Goal: Check status: Check status

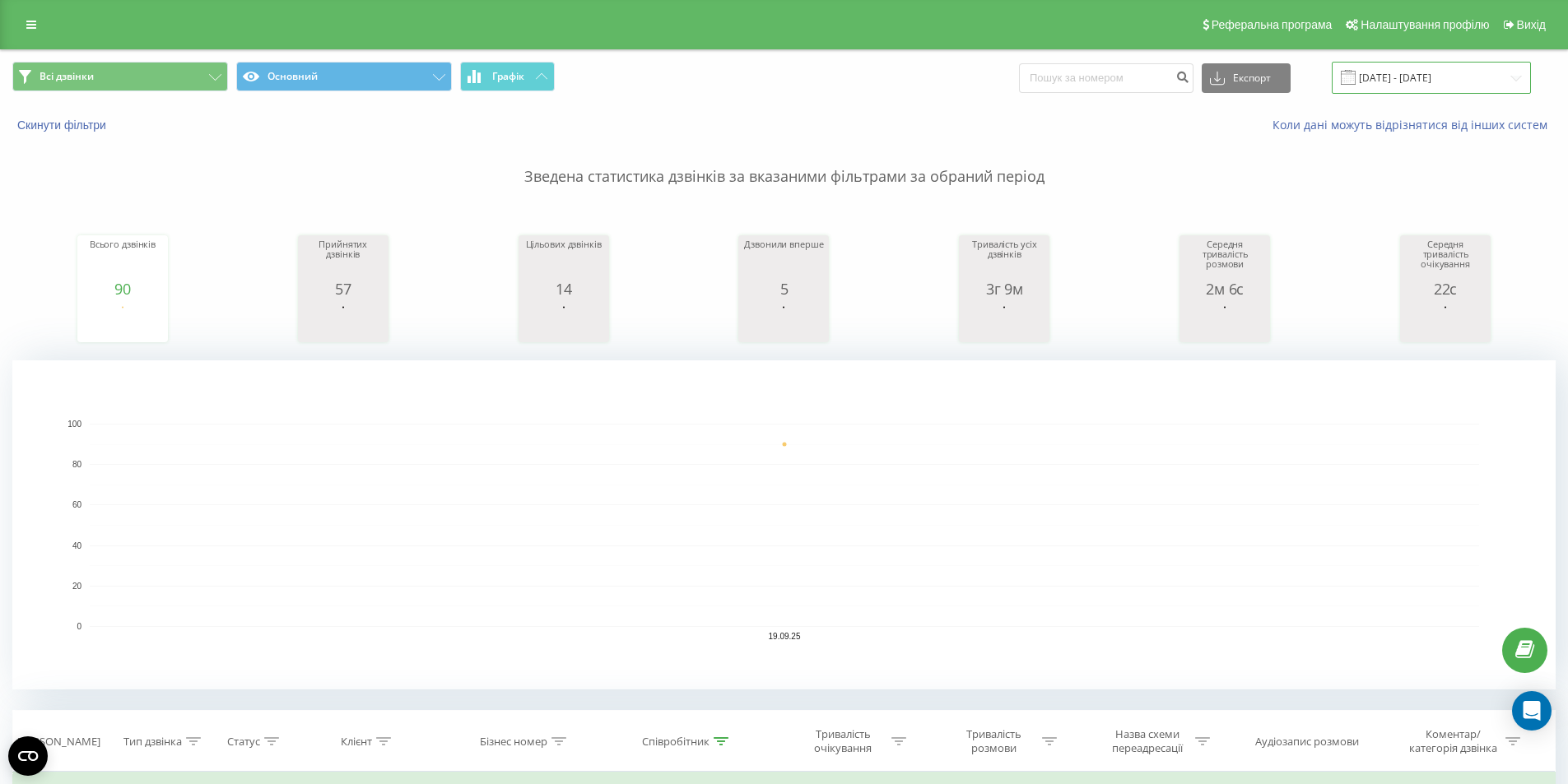
click at [1388, 72] on input "[DATE] - [DATE]" at bounding box center [1432, 77] width 200 height 32
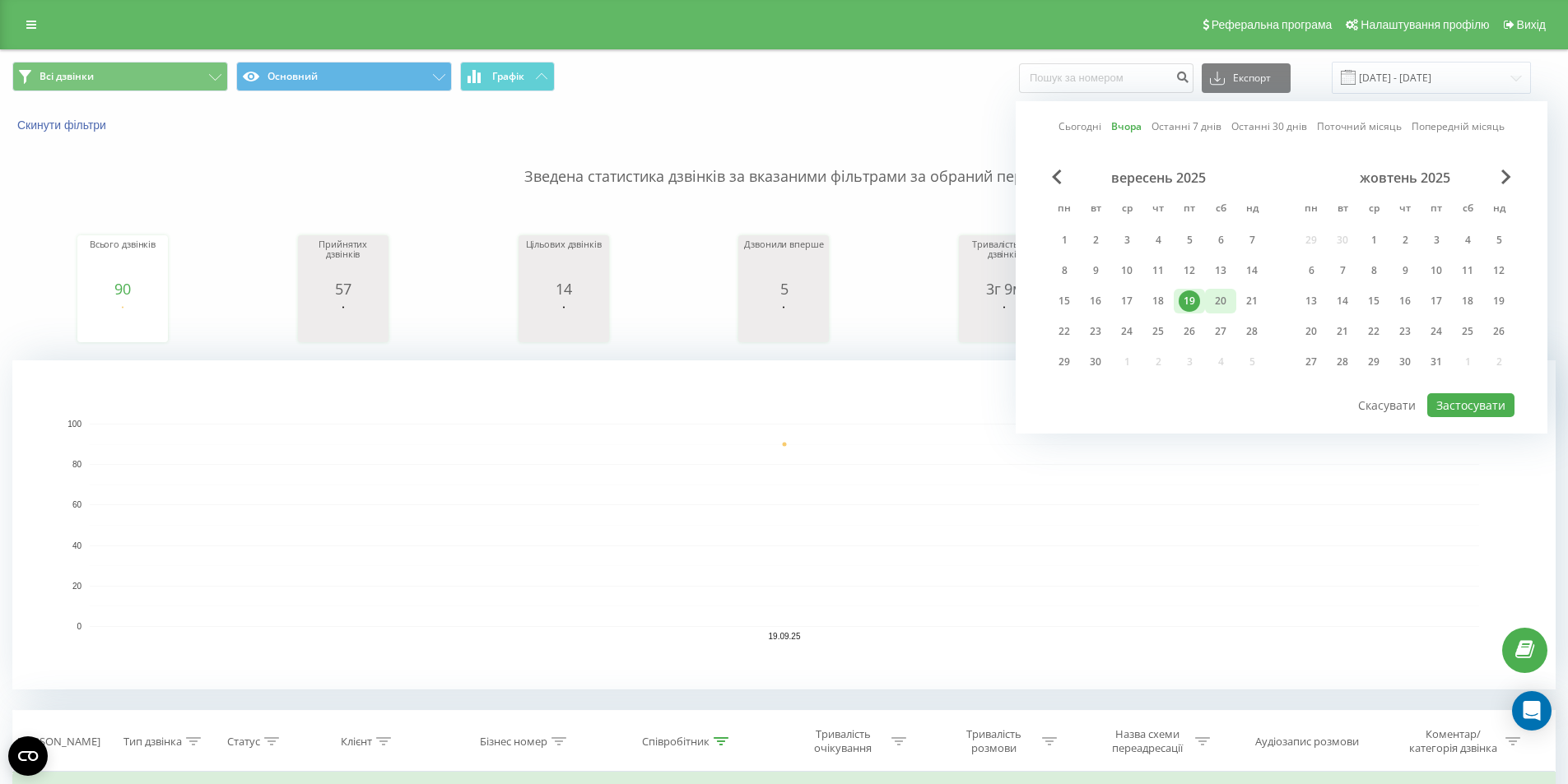
click at [1226, 303] on div "20" at bounding box center [1221, 301] width 21 height 21
click at [1469, 403] on button "Застосувати" at bounding box center [1470, 405] width 87 height 24
type input "[DATE] - [DATE]"
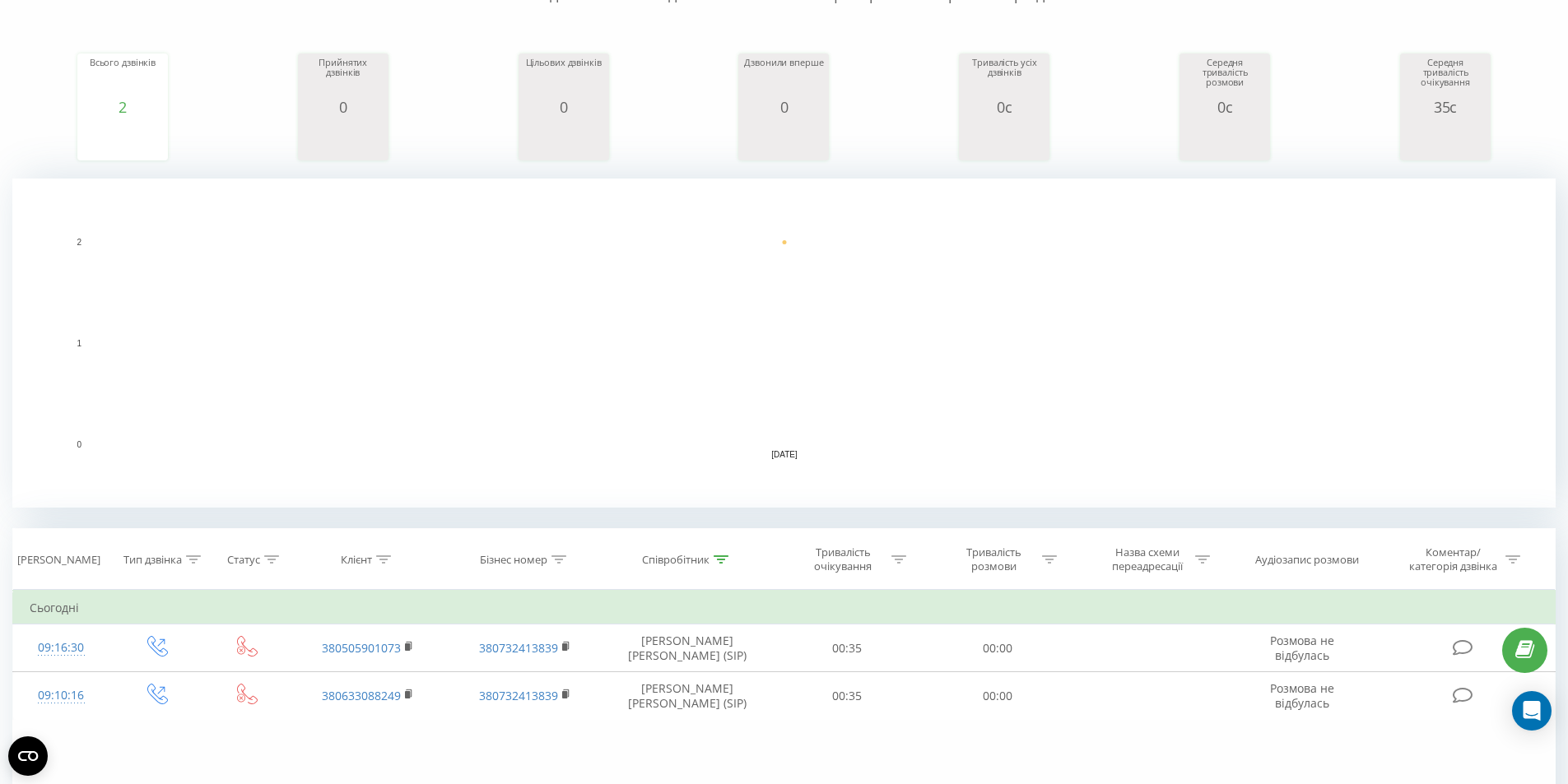
scroll to position [412, 0]
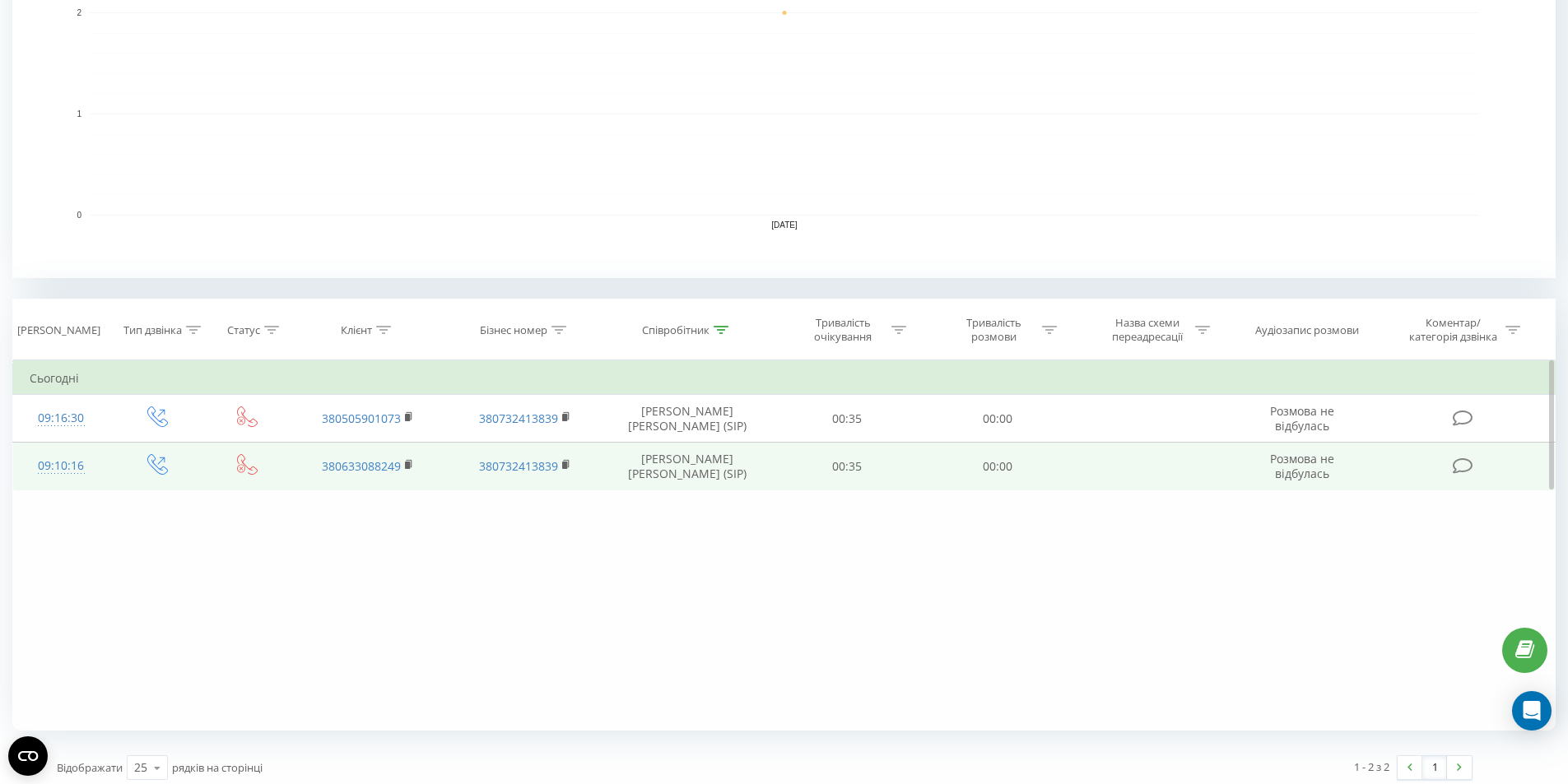
click at [404, 467] on td "380633088249" at bounding box center [368, 466] width 156 height 48
click at [405, 463] on icon at bounding box center [409, 465] width 9 height 12
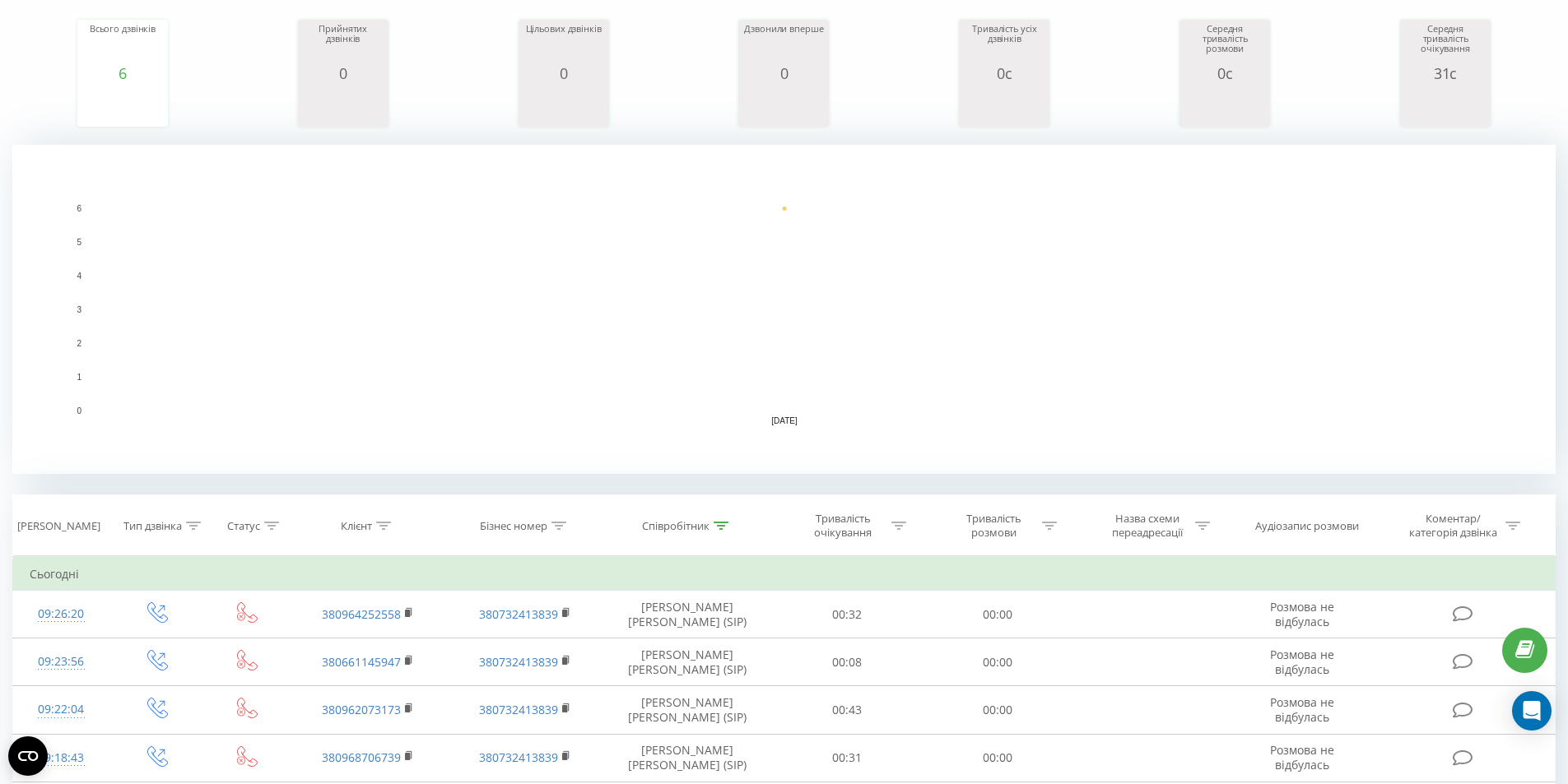
scroll to position [329, 0]
